Goal: Find specific page/section: Find specific page/section

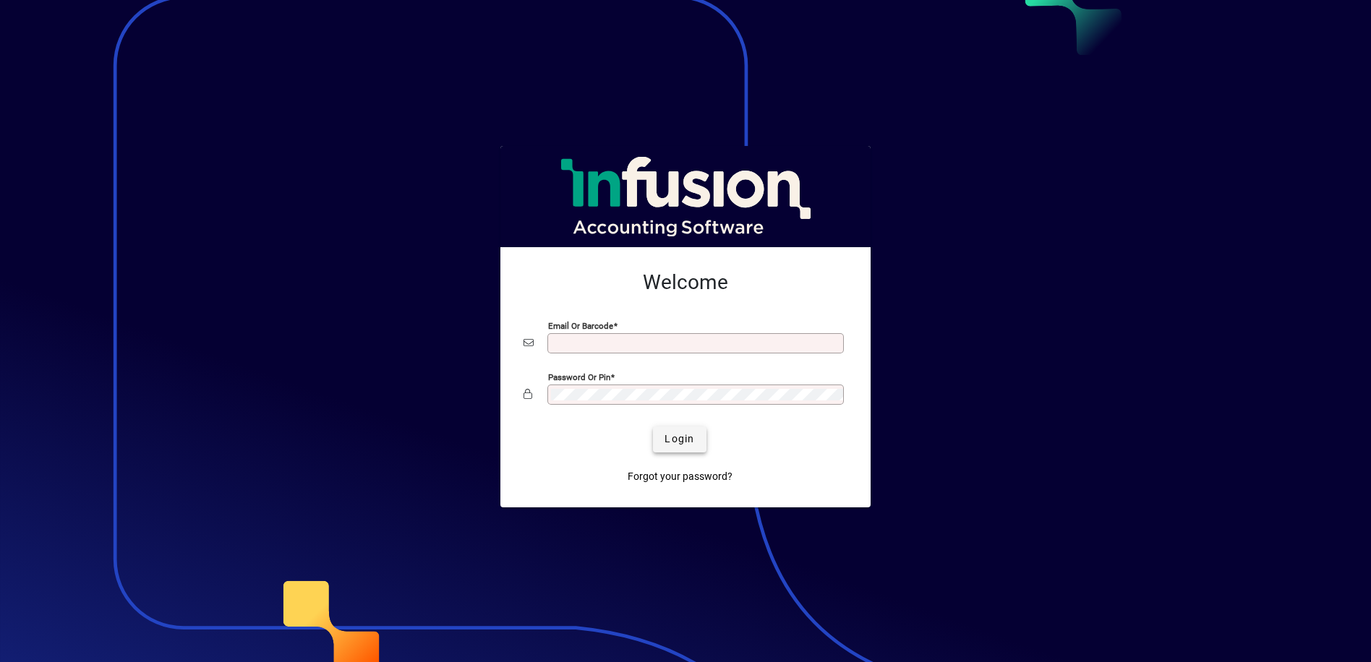
type input "**********"
click at [701, 446] on span "submit" at bounding box center [679, 439] width 53 height 35
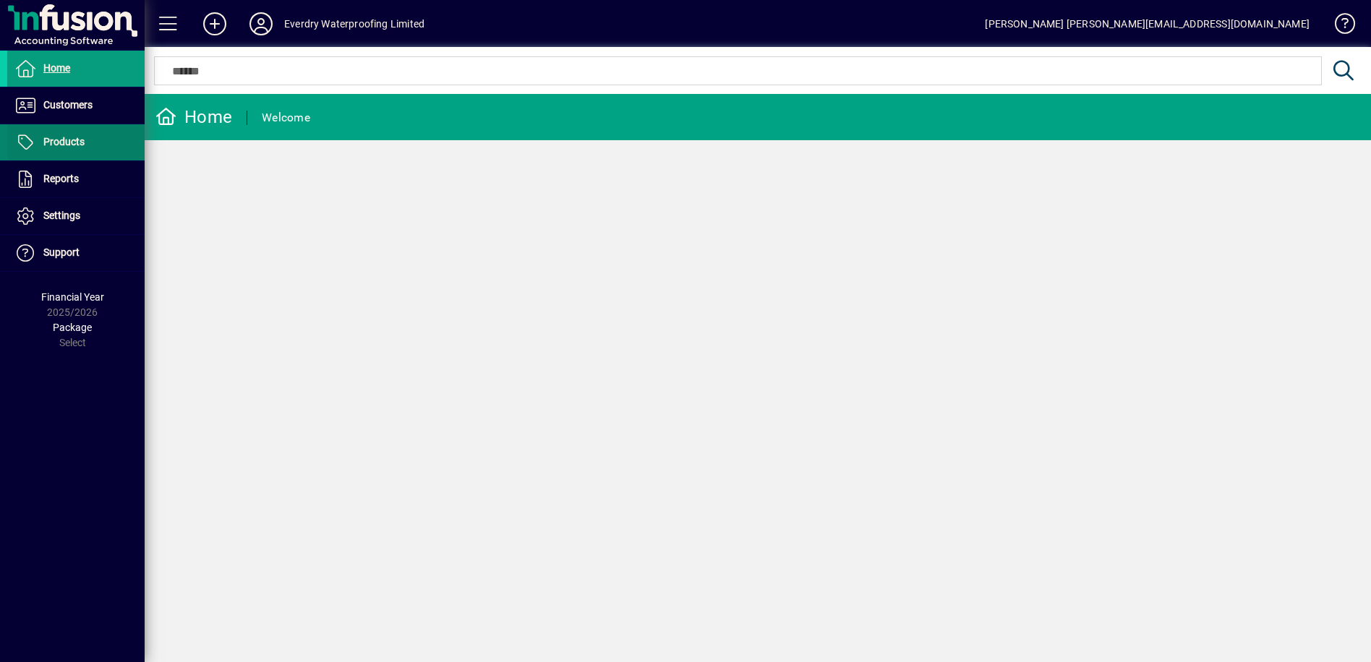
click at [69, 145] on span "Products" at bounding box center [63, 142] width 41 height 12
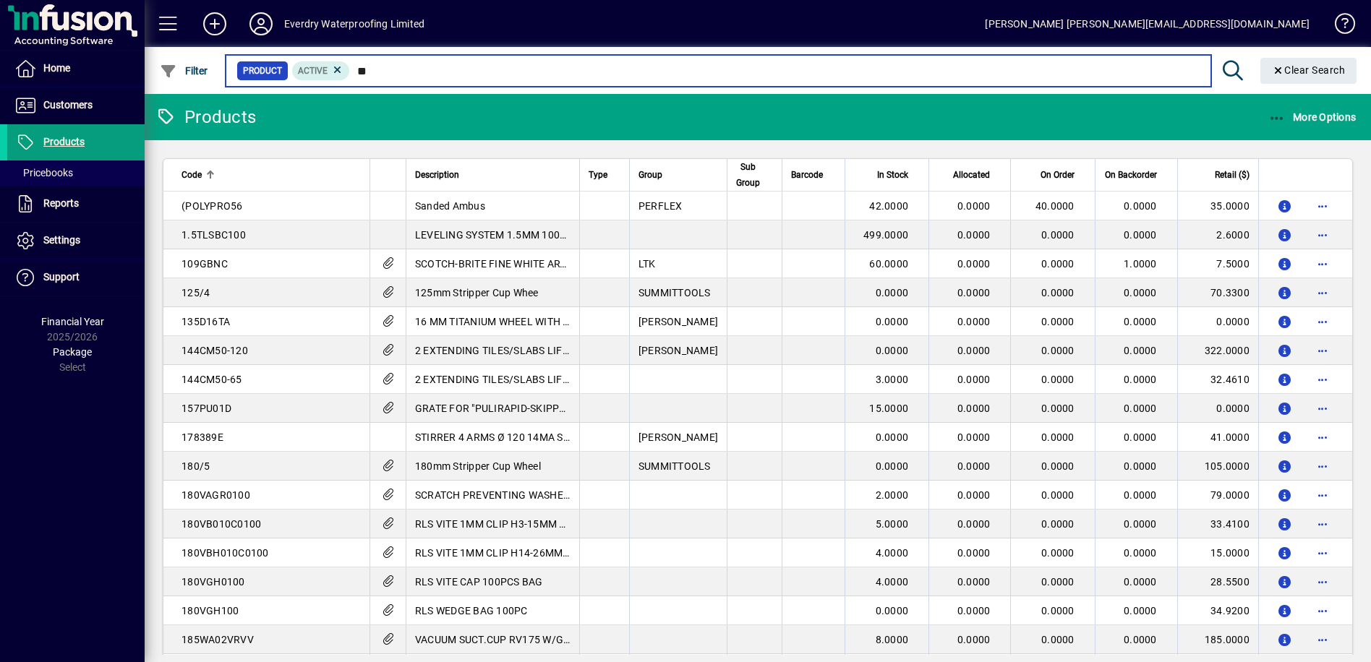
type input "***"
